Goal: Task Accomplishment & Management: Complete application form

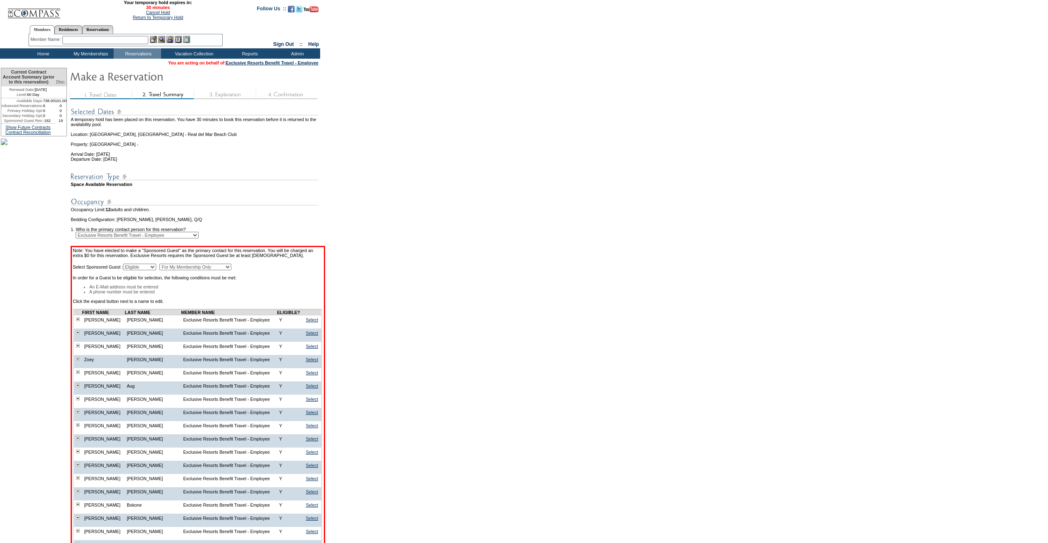
click at [218, 270] on select "For My Membership Only For All Members In Membership" at bounding box center [195, 267] width 72 height 7
select select "For All Members In Membership"
click at [180, 270] on select "For My Membership Only For All Members In Membership" at bounding box center [195, 267] width 72 height 7
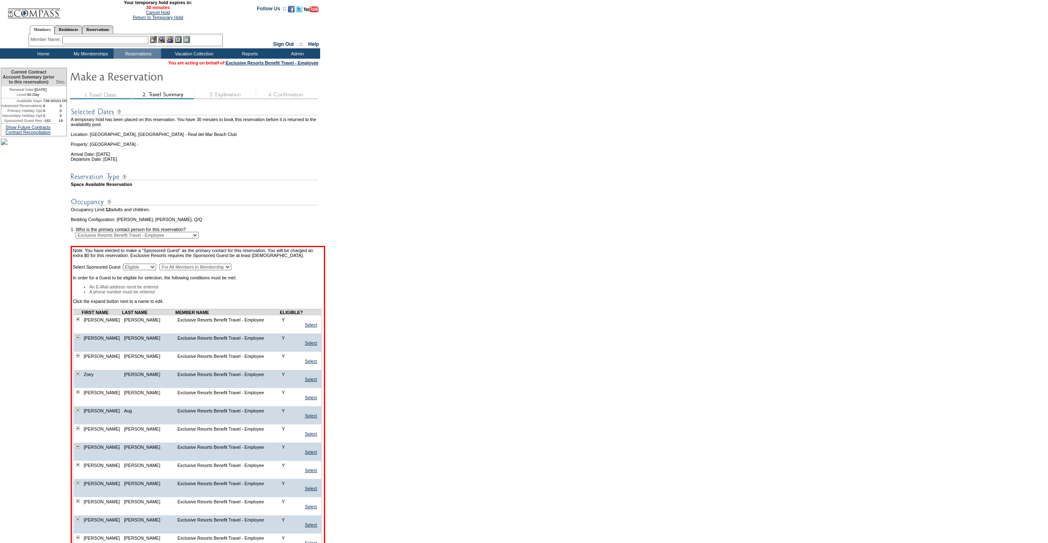
scroll to position [582, 0]
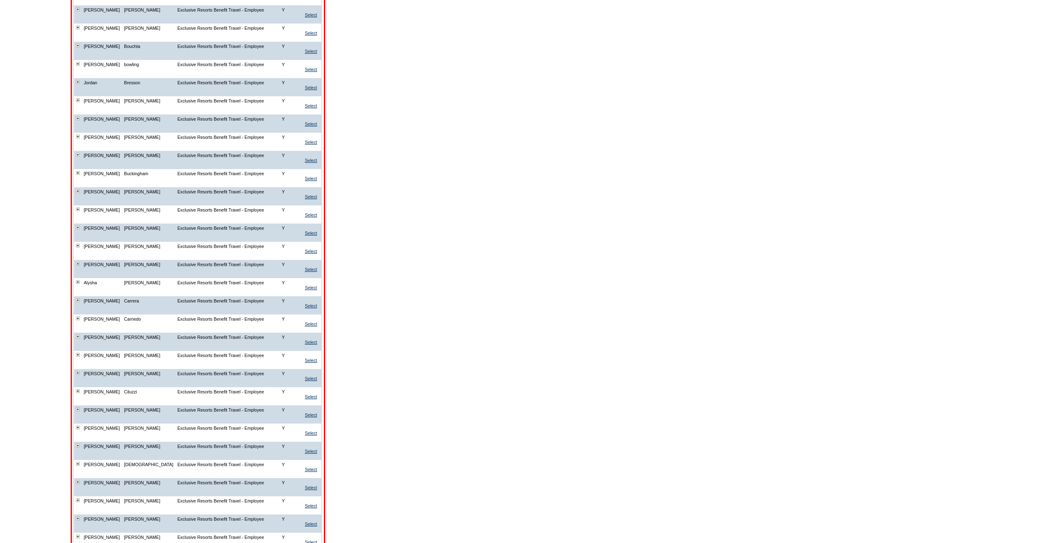
click at [80, 229] on img at bounding box center [78, 228] width 4 height 4
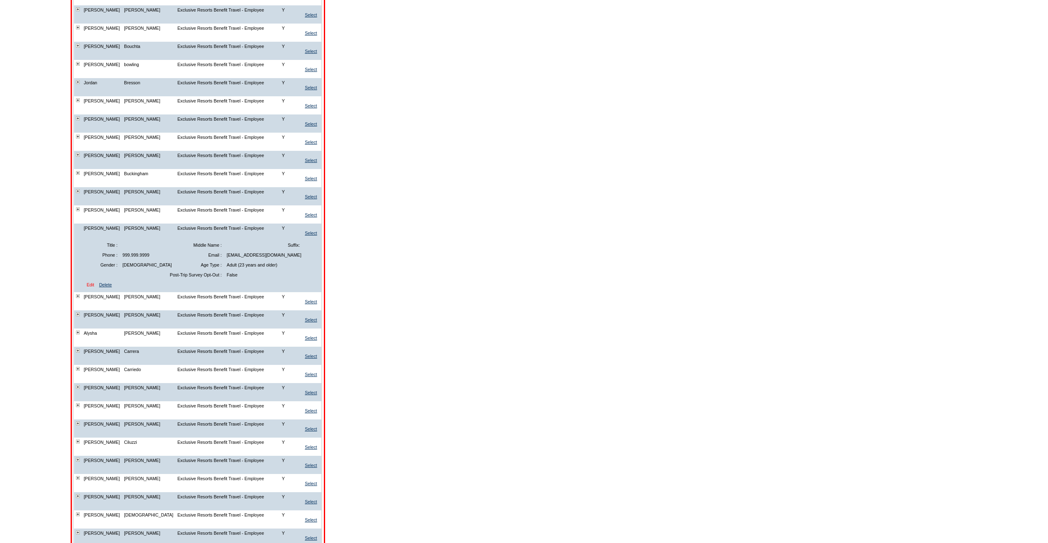
click at [94, 287] on link "Edit" at bounding box center [90, 284] width 7 height 5
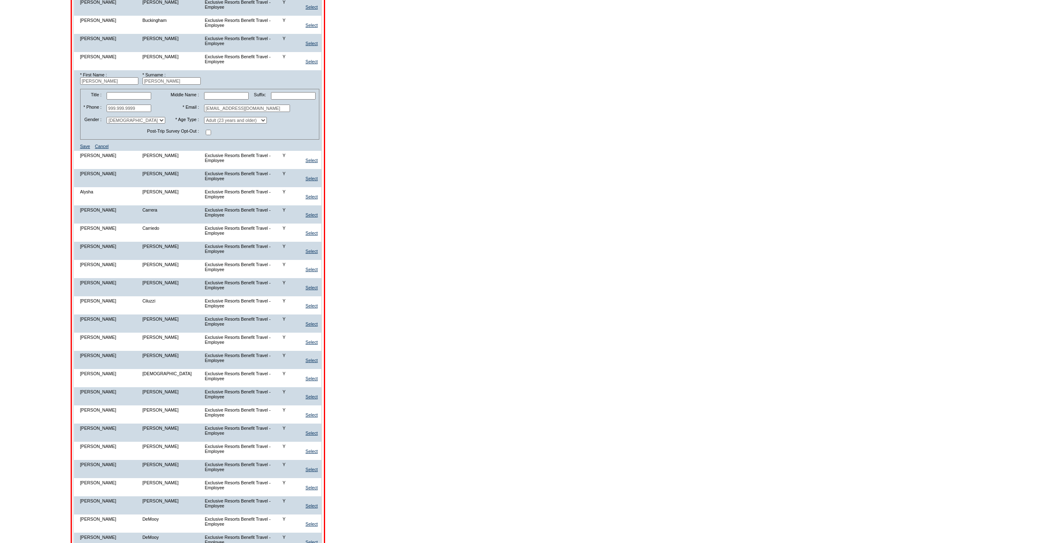
scroll to position [789, 0]
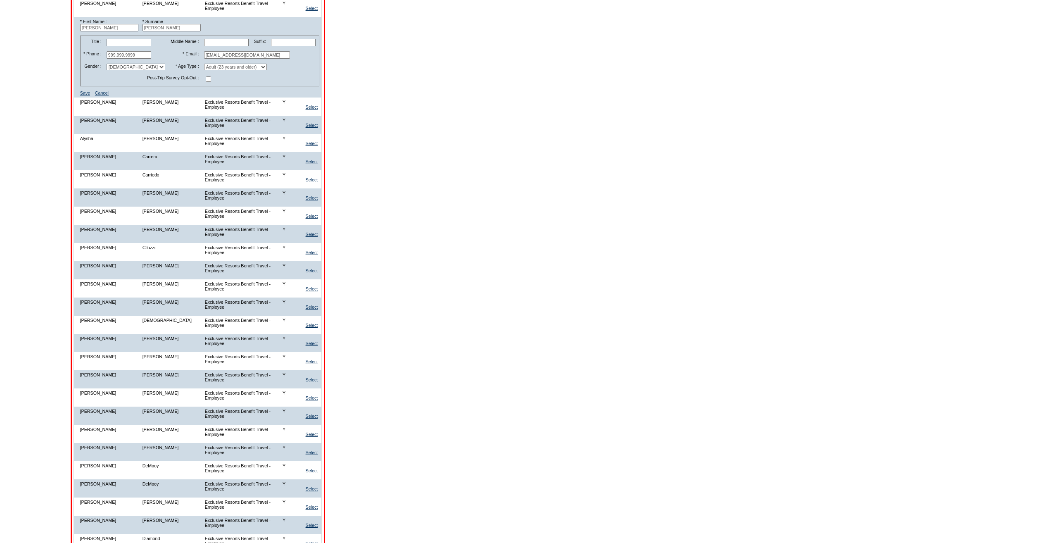
click at [240, 59] on input "[EMAIL_ADDRESS][DOMAIN_NAME]" at bounding box center [247, 54] width 86 height 7
paste input "ichelle.burton@centurylink.net"
type input "michelle.burton@centurylink.net"
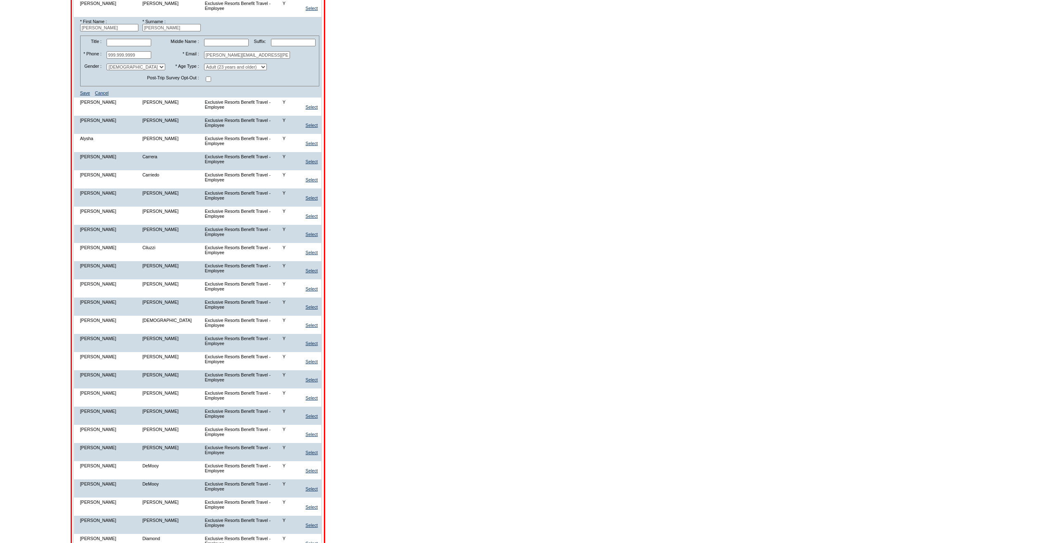
click at [147, 59] on input "999.999.9999" at bounding box center [129, 54] width 45 height 7
paste input "(303) 669-3407"
type input "(303) 669-3407"
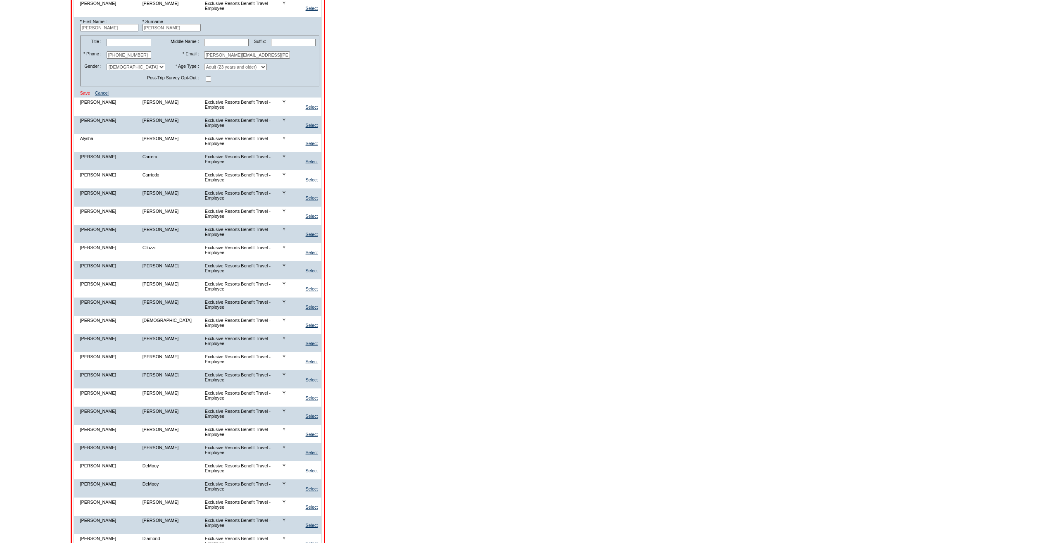
click at [90, 95] on link "Save" at bounding box center [85, 92] width 10 height 5
